Goal: Navigation & Orientation: Find specific page/section

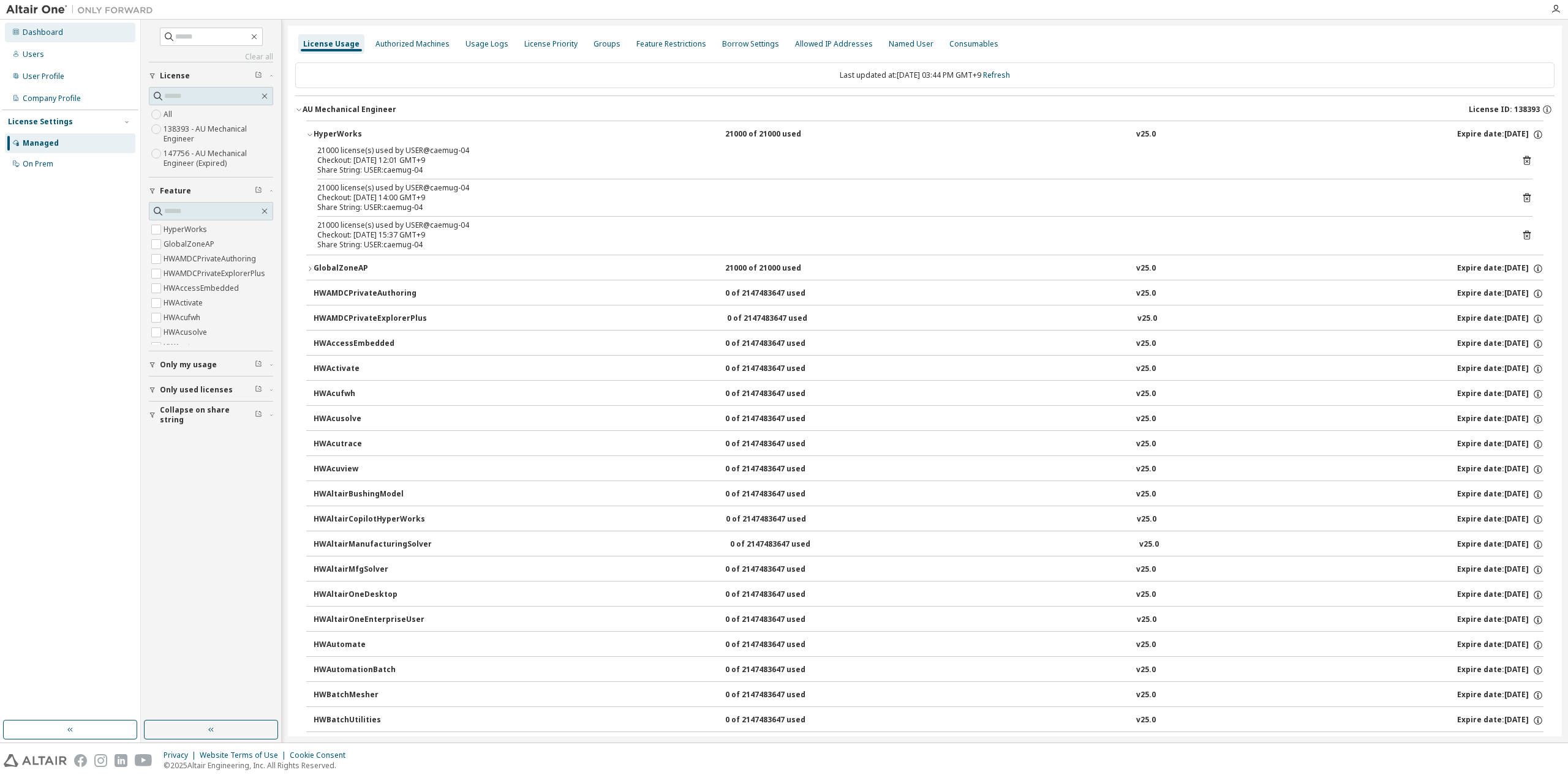
click at [41, 38] on div "Dashboard" at bounding box center [70, 33] width 131 height 20
